Goal: Task Accomplishment & Management: Use online tool/utility

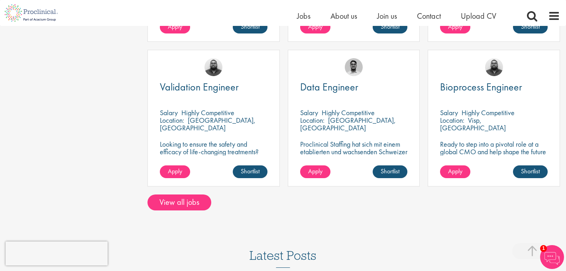
scroll to position [637, 0]
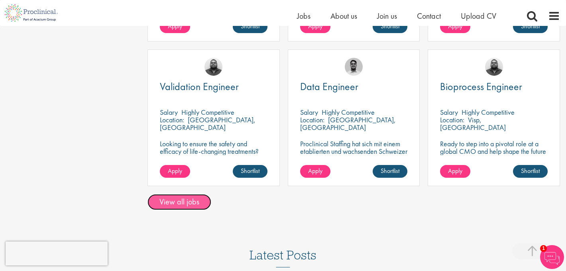
click at [189, 196] on link "View all jobs" at bounding box center [180, 202] width 64 height 16
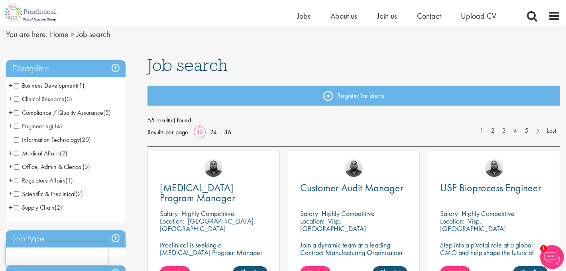
scroll to position [35, 0]
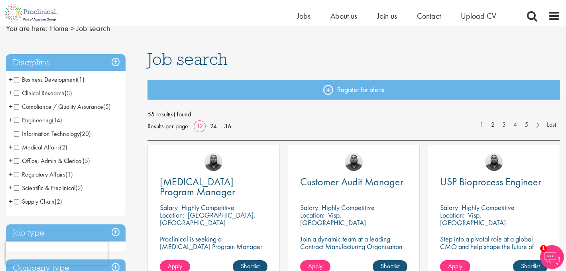
click at [18, 175] on span "Regulatory Affairs" at bounding box center [39, 174] width 51 height 8
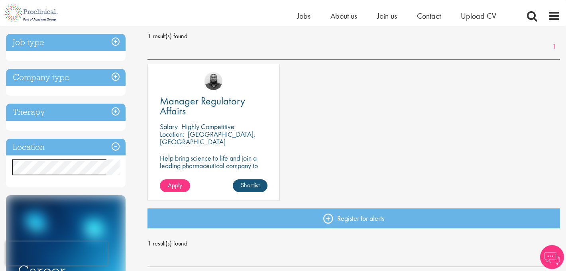
scroll to position [114, 0]
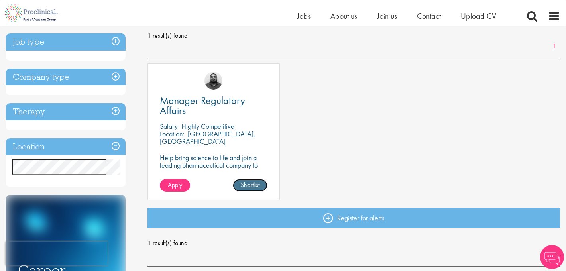
click at [248, 185] on link "Shortlist" at bounding box center [250, 185] width 35 height 13
click at [211, 133] on p "[GEOGRAPHIC_DATA], [GEOGRAPHIC_DATA]" at bounding box center [208, 137] width 96 height 17
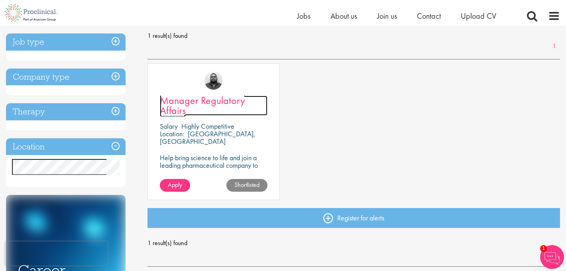
click at [184, 101] on span "Manager Regulatory Affairs" at bounding box center [202, 106] width 85 height 24
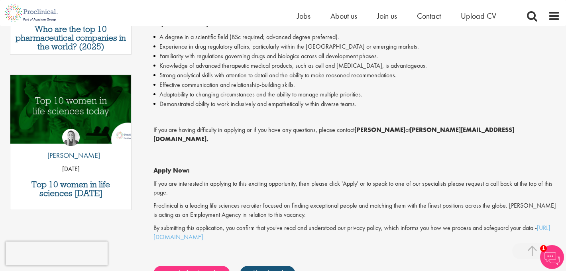
scroll to position [368, 0]
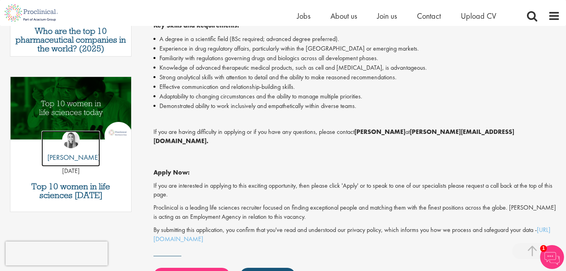
click at [69, 131] on img at bounding box center [71, 140] width 18 height 18
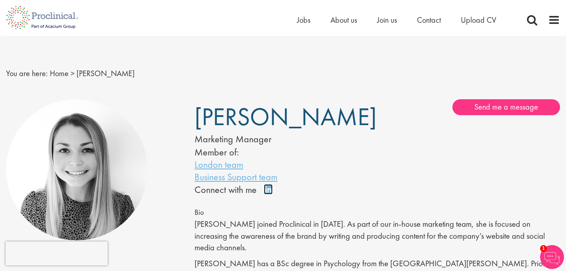
click at [269, 193] on link "Connect on LinkedIn" at bounding box center [271, 193] width 14 height 0
